Goal: Check status: Check status

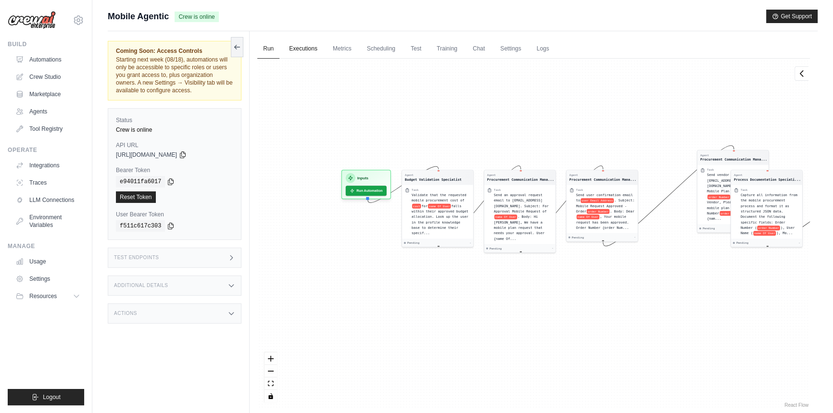
click at [289, 50] on link "Executions" at bounding box center [303, 49] width 40 height 20
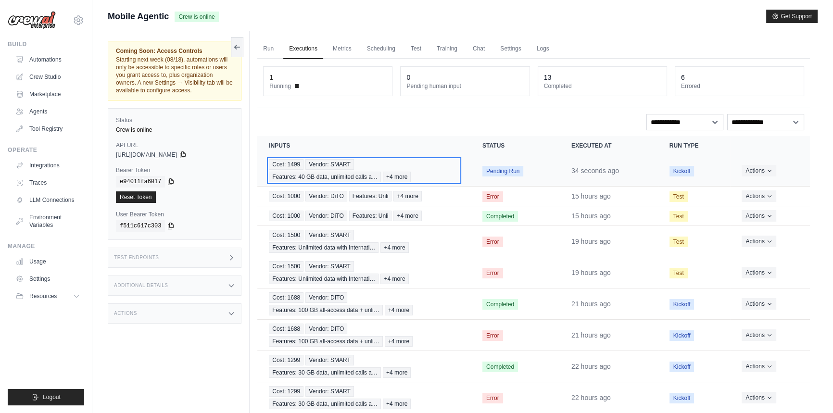
click at [431, 170] on div "Cost: 1499 Vendor: SMART Features: 40 GB data, unlimited calls a… +4 more" at bounding box center [364, 170] width 190 height 23
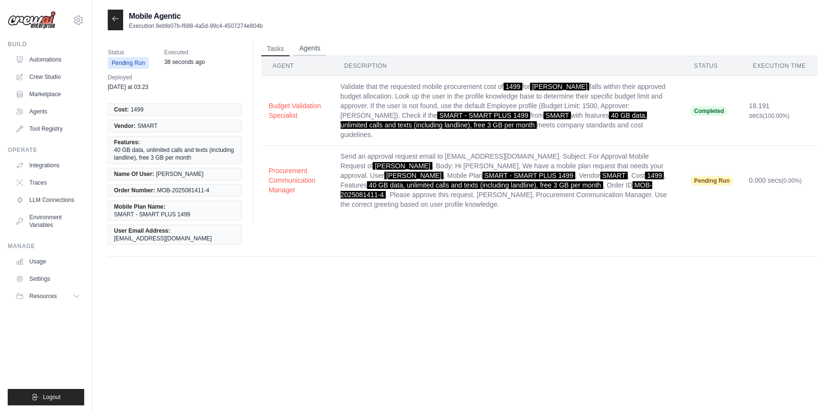
click at [317, 46] on button "Agents" at bounding box center [309, 48] width 33 height 14
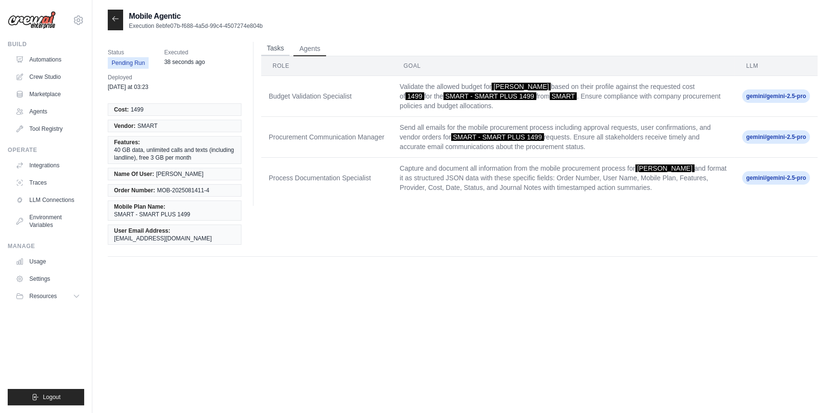
click at [268, 48] on button "Tasks" at bounding box center [275, 48] width 29 height 14
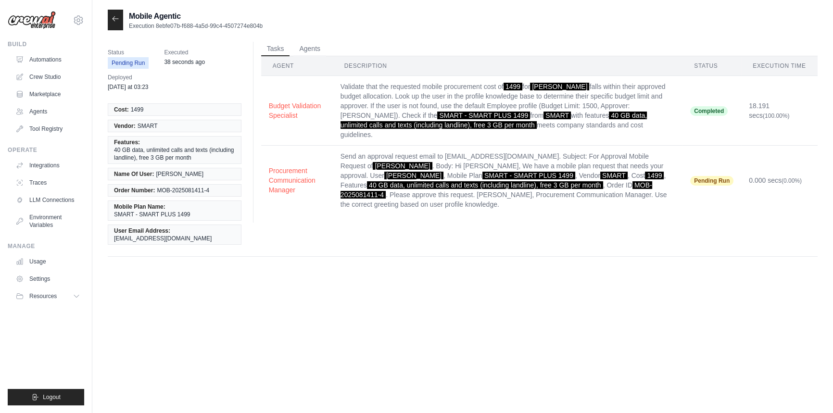
click at [115, 24] on div at bounding box center [115, 20] width 15 height 21
click at [115, 15] on icon at bounding box center [116, 19] width 8 height 8
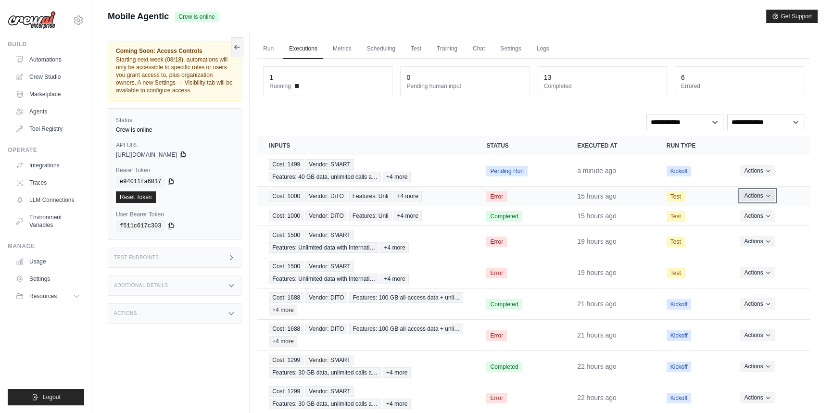
click at [771, 190] on button "Actions" at bounding box center [757, 196] width 34 height 12
click at [765, 229] on button "Delete" at bounding box center [768, 228] width 62 height 15
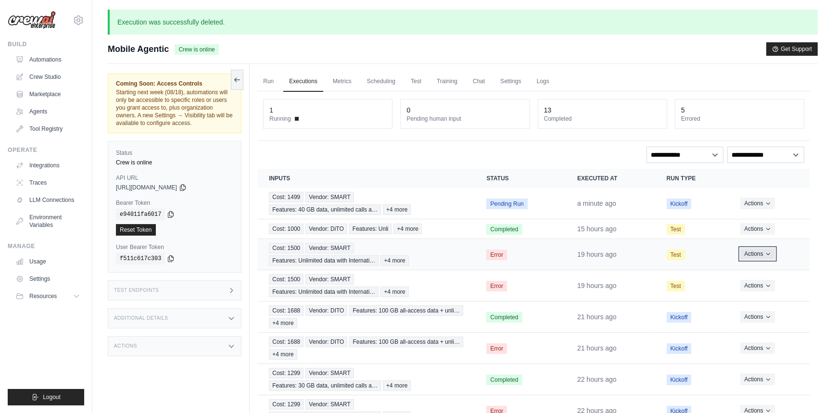
click at [769, 255] on icon "Actions for execution" at bounding box center [768, 254] width 6 height 6
click at [765, 290] on button "Delete" at bounding box center [768, 286] width 62 height 15
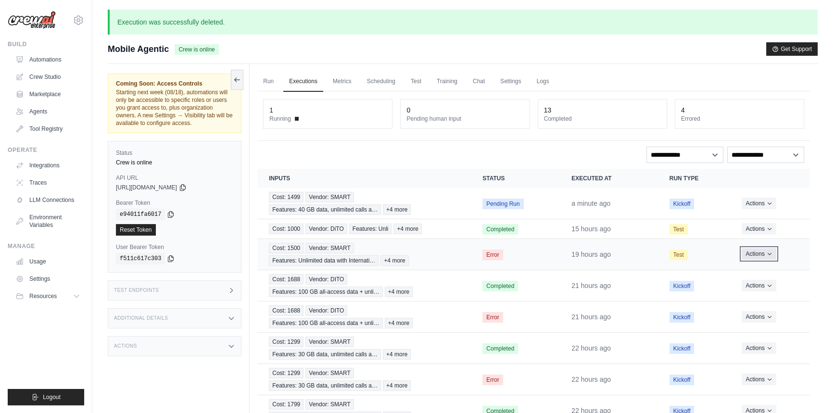
click at [765, 255] on button "Actions" at bounding box center [759, 254] width 34 height 12
click at [760, 288] on button "Delete" at bounding box center [768, 286] width 62 height 15
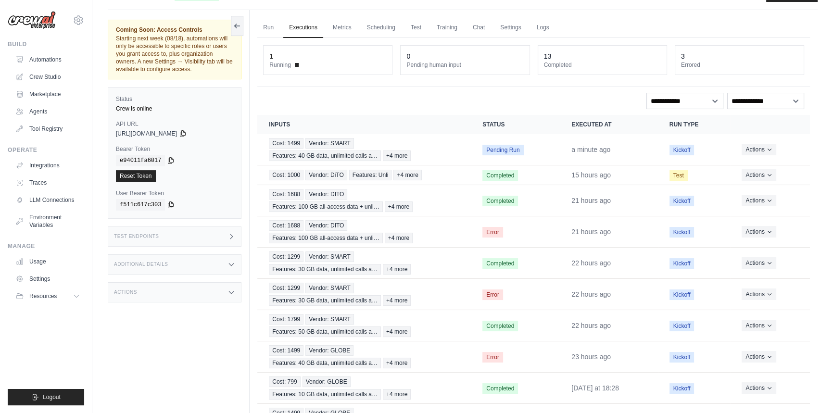
scroll to position [31, 0]
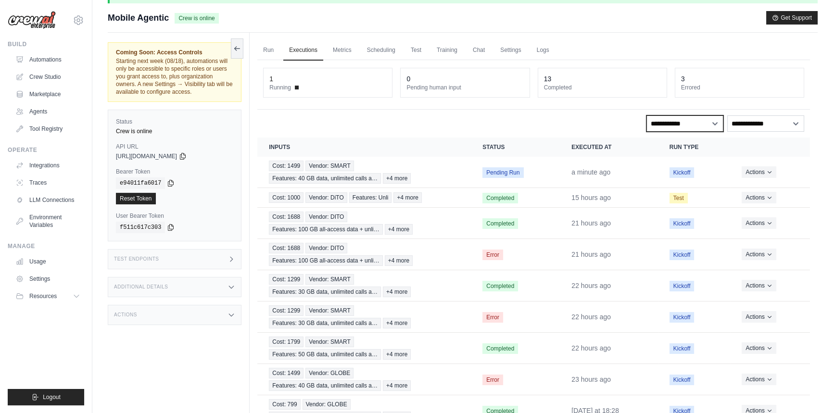
click at [705, 116] on select "**********" at bounding box center [684, 123] width 77 height 16
select select "*****"
click at [646, 115] on select "**********" at bounding box center [684, 123] width 77 height 16
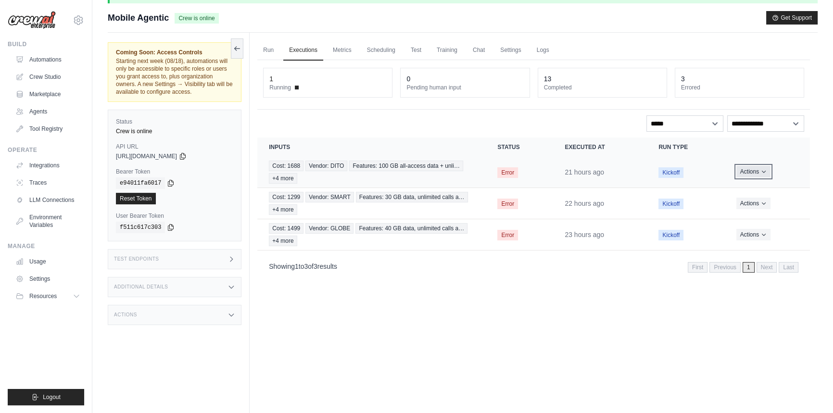
click at [763, 176] on button "Actions" at bounding box center [753, 172] width 34 height 12
click at [750, 206] on button "Delete" at bounding box center [768, 204] width 62 height 15
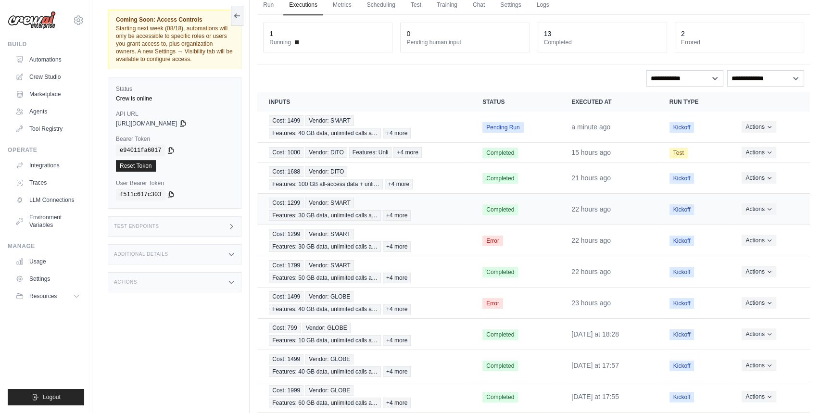
scroll to position [87, 0]
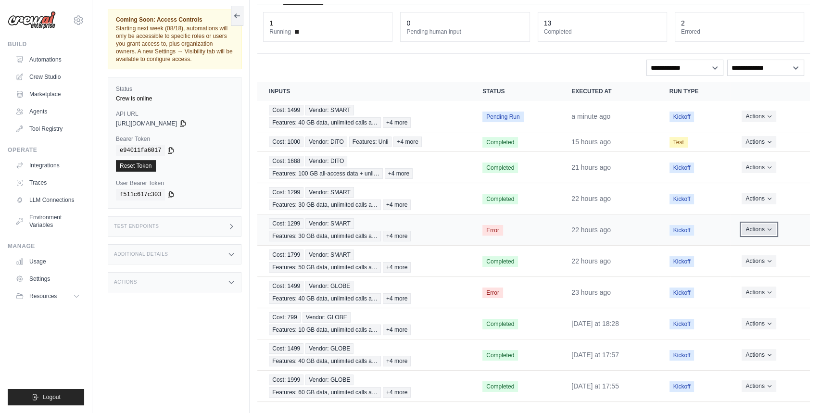
click at [772, 232] on button "Actions" at bounding box center [759, 230] width 34 height 12
click at [761, 263] on button "Delete" at bounding box center [768, 261] width 62 height 15
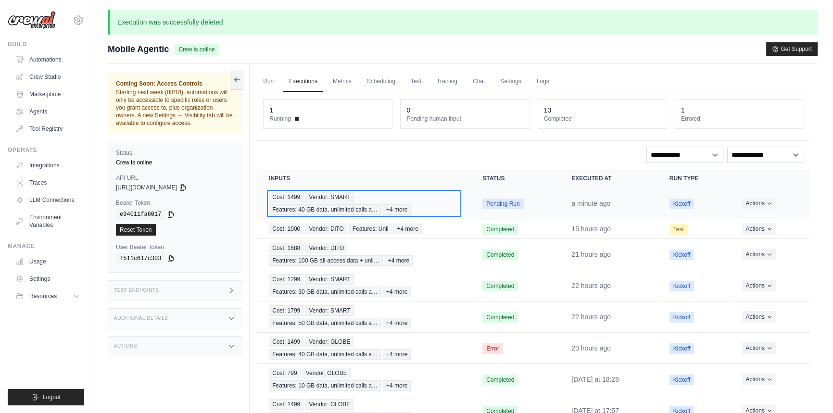
click at [388, 192] on div "Cost: 1499 Vendor: SMART Features: 40 GB data, unlimited calls a… +4 more" at bounding box center [364, 203] width 190 height 23
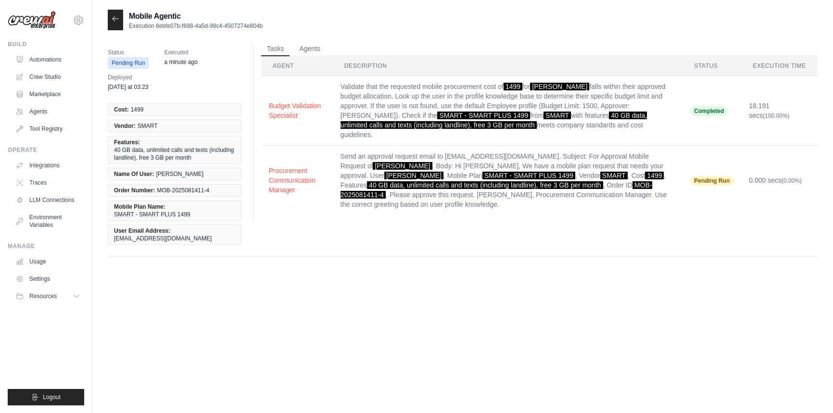
click at [366, 68] on th "Description" at bounding box center [508, 66] width 350 height 20
click at [290, 63] on th "Agent" at bounding box center [297, 66] width 72 height 20
click at [309, 43] on button "Agents" at bounding box center [309, 48] width 33 height 14
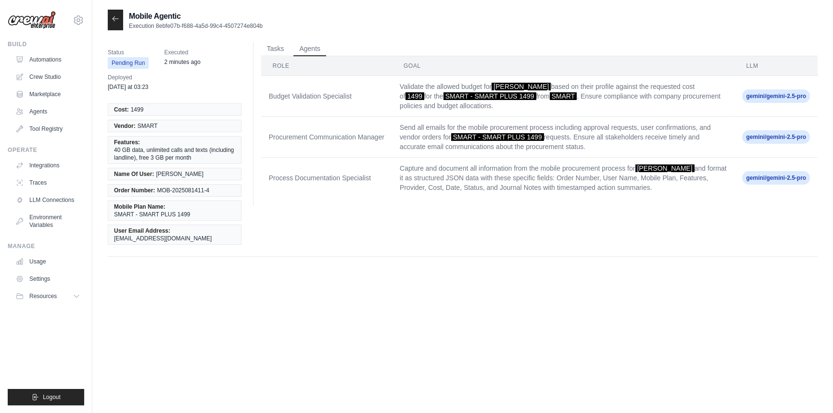
click at [111, 19] on div at bounding box center [115, 20] width 15 height 21
click at [119, 20] on icon at bounding box center [116, 19] width 8 height 8
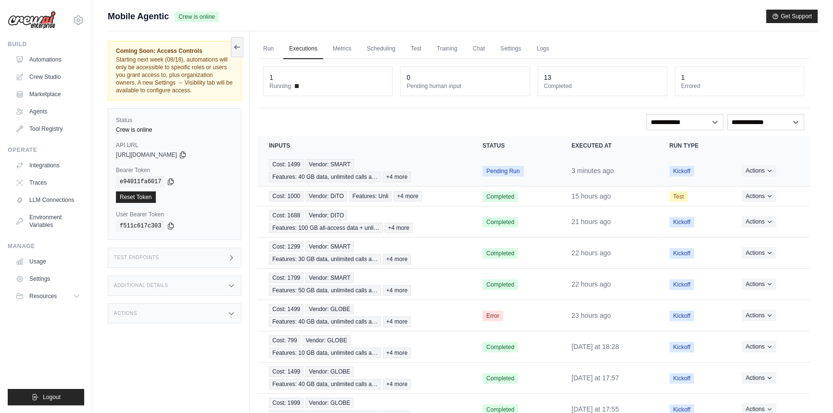
click at [527, 170] on td "Pending Run" at bounding box center [515, 170] width 89 height 31
click at [402, 164] on div "Cost: 1499 Vendor: SMART Features: 40 GB data, unlimited calls a… +4 more" at bounding box center [364, 170] width 190 height 23
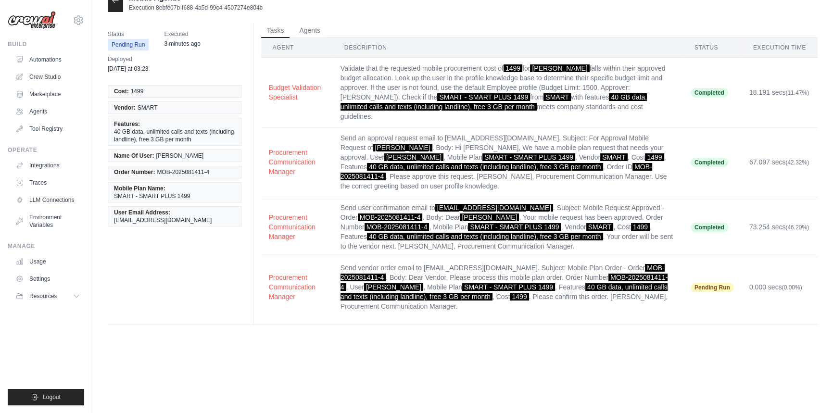
scroll to position [19, 0]
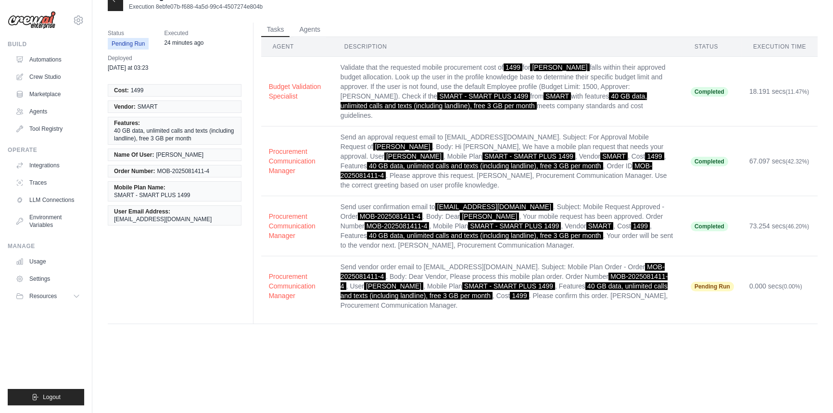
click at [117, 5] on div at bounding box center [115, 0] width 15 height 21
click at [113, 3] on icon at bounding box center [116, 0] width 8 height 8
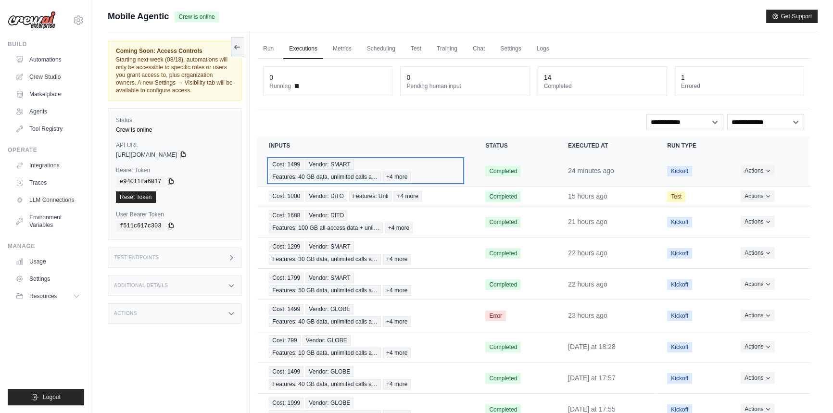
click at [364, 160] on div "Cost: 1499 Vendor: SMART Features: 40 GB data, unlimited calls a… +4 more" at bounding box center [365, 170] width 193 height 23
